Goal: Complete application form

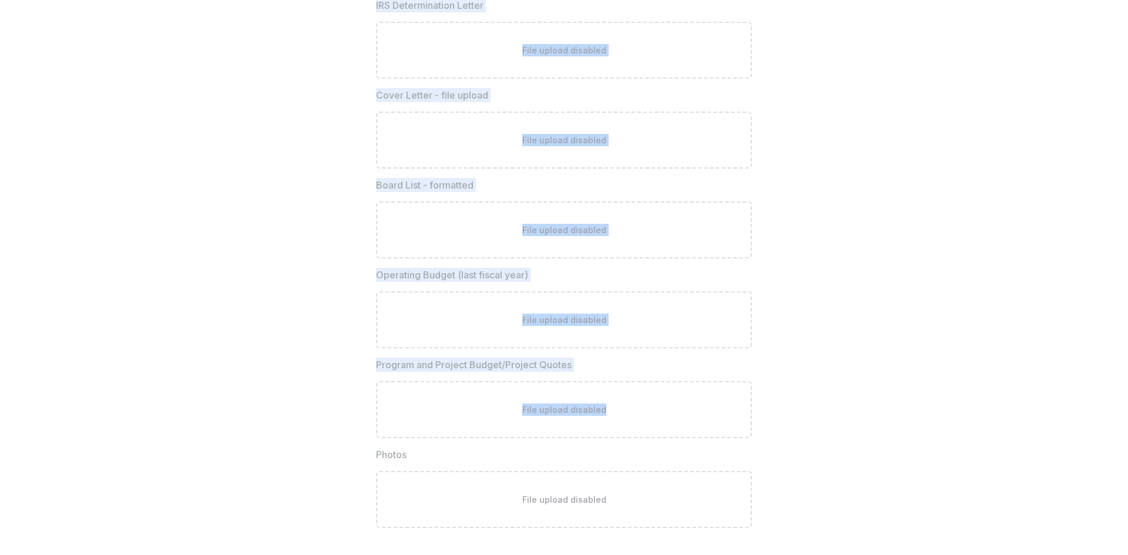
scroll to position [3310, 0]
drag, startPoint x: 339, startPoint y: 170, endPoint x: 641, endPoint y: 492, distance: 440.8
copy div "Organization Name * Website * Contact Name * Title Phone Number Email Physical …"
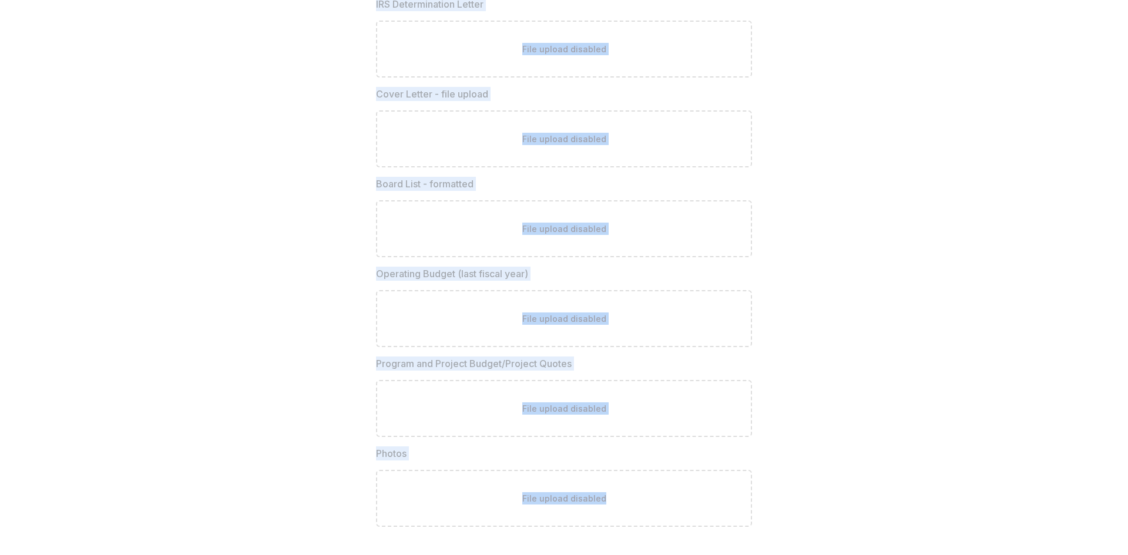
click at [583, 513] on div "File upload disabled" at bounding box center [564, 498] width 376 height 57
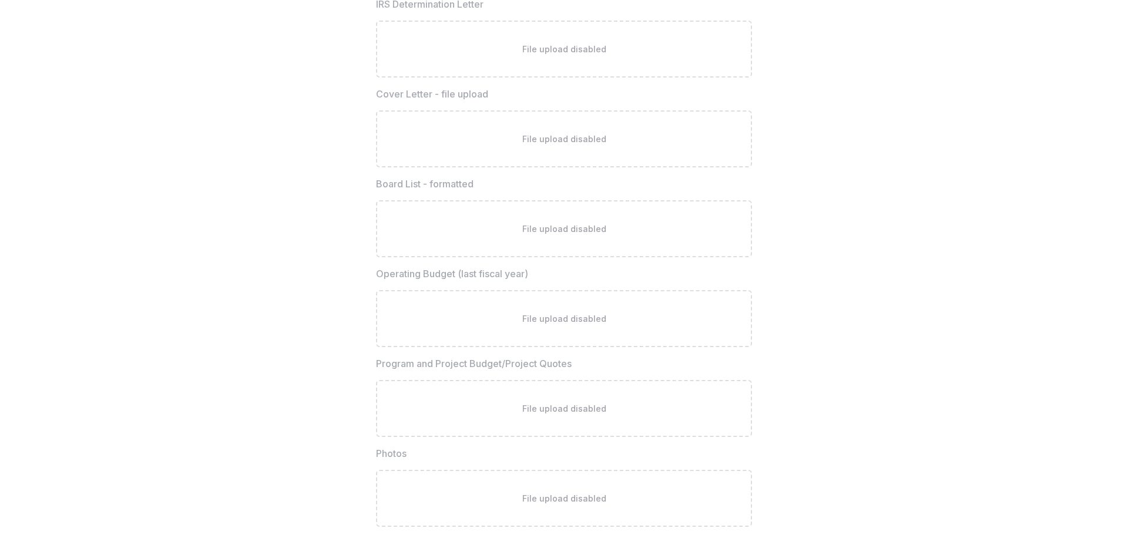
click at [604, 398] on div "File upload disabled" at bounding box center [564, 408] width 376 height 57
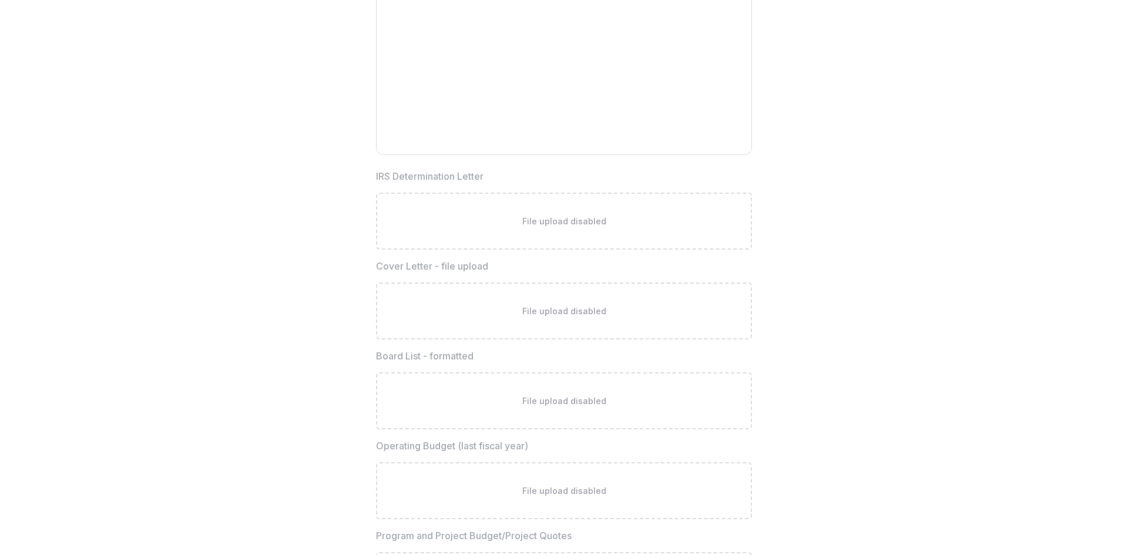
scroll to position [2958, 0]
click at [595, 423] on div "File upload disabled" at bounding box center [564, 401] width 376 height 57
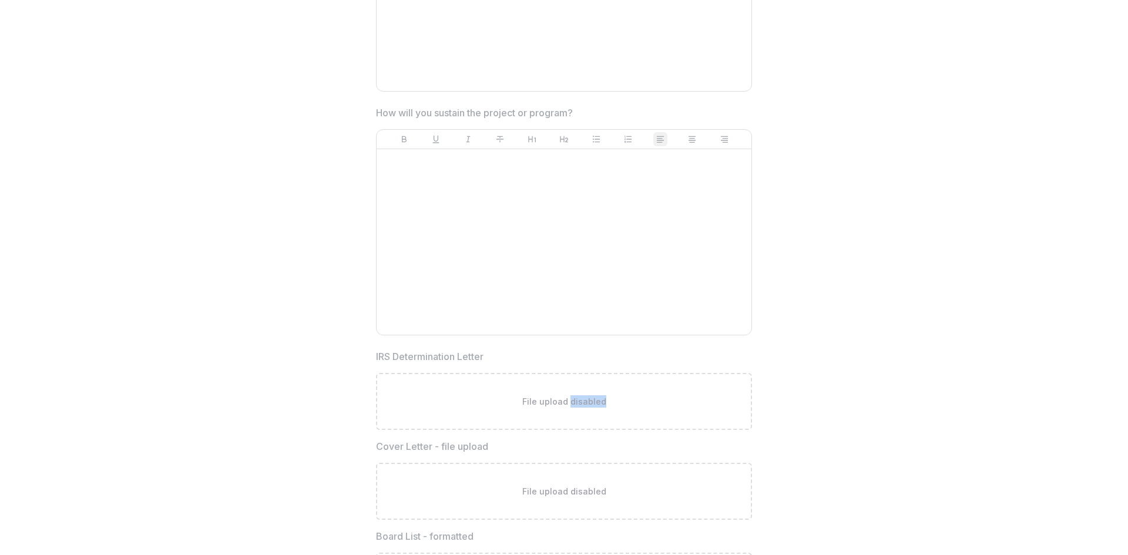
click at [595, 423] on div "File upload disabled" at bounding box center [564, 401] width 376 height 57
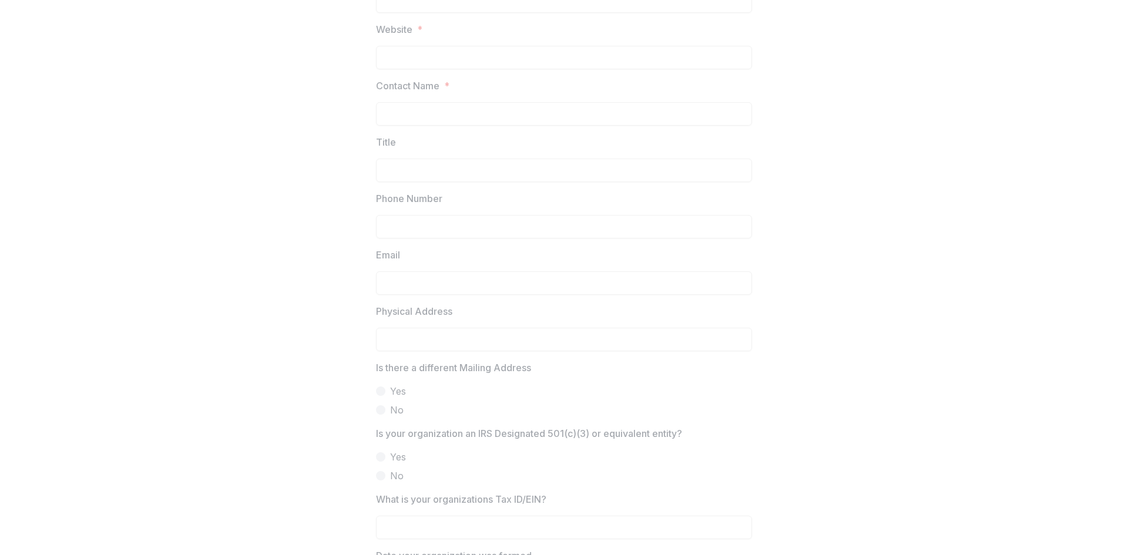
scroll to position [0, 0]
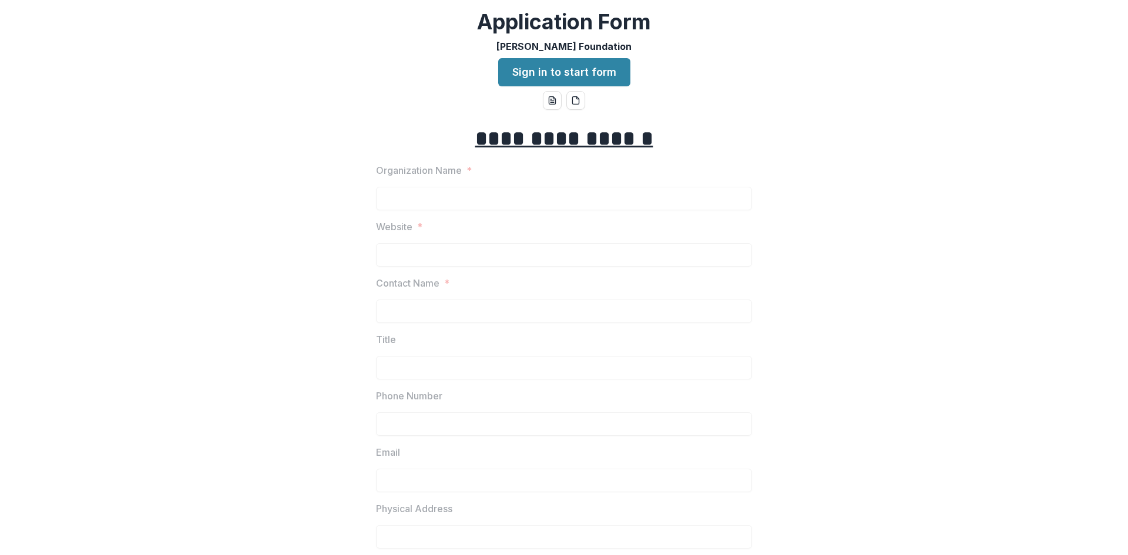
click at [412, 112] on div "**********" at bounding box center [564, 277] width 1128 height 555
click at [566, 73] on link "Sign in to start form" at bounding box center [564, 72] width 132 height 28
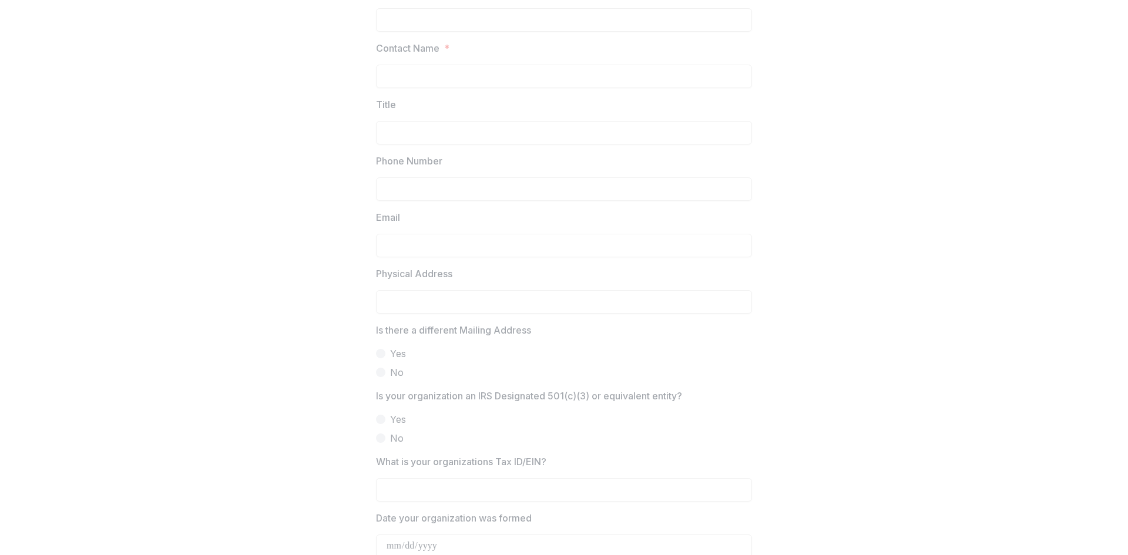
click at [378, 353] on span at bounding box center [380, 353] width 9 height 9
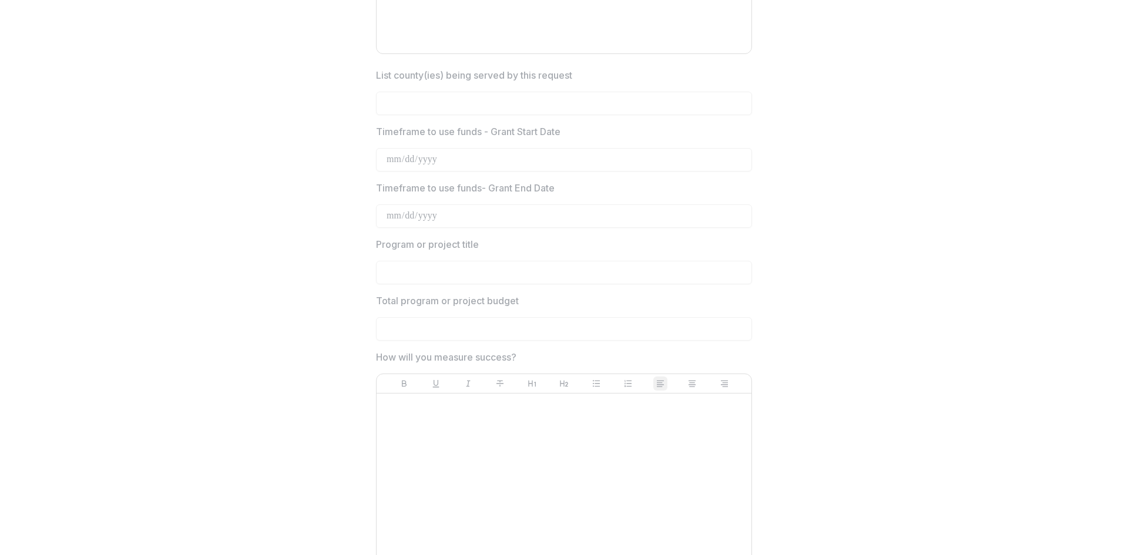
scroll to position [2349, 0]
